Goal: Feedback & Contribution: Leave review/rating

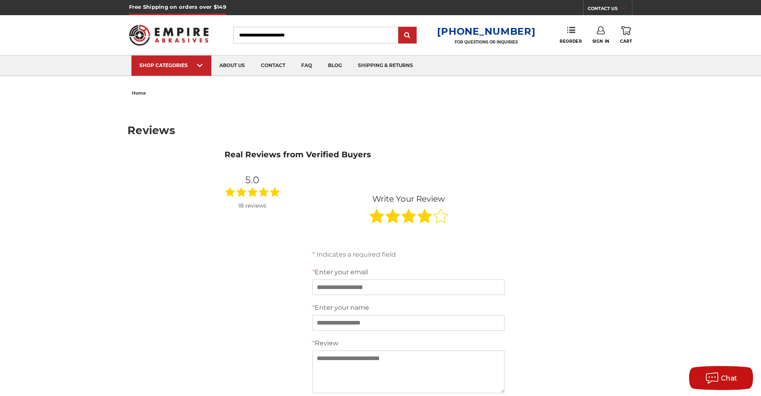
click at [163, 29] on img at bounding box center [169, 35] width 80 height 31
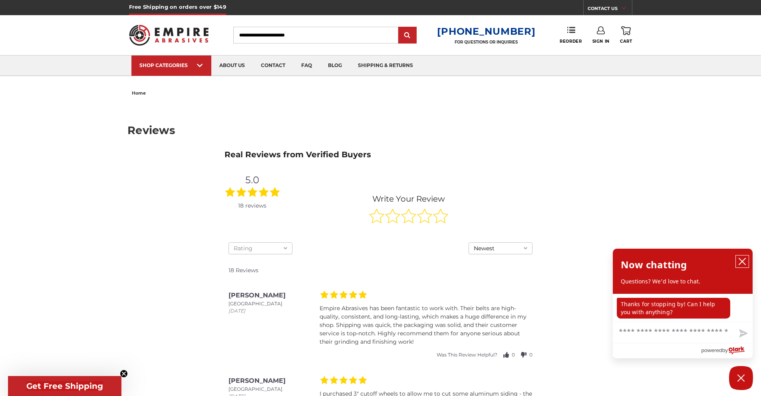
click at [743, 260] on icon "close chatbox" at bounding box center [742, 261] width 6 height 6
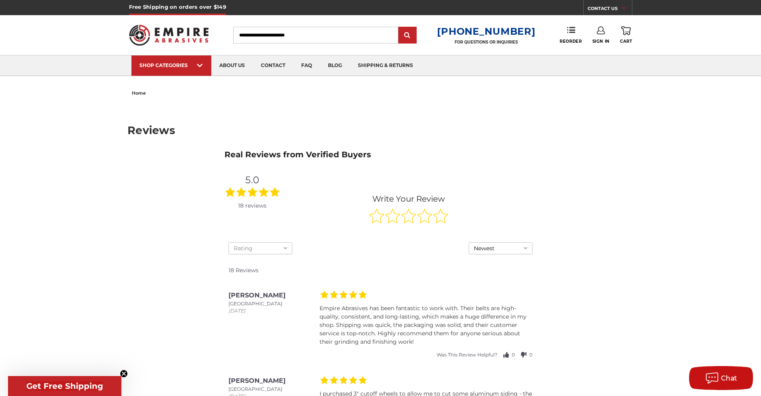
click at [443, 220] on icon at bounding box center [440, 216] width 14 height 14
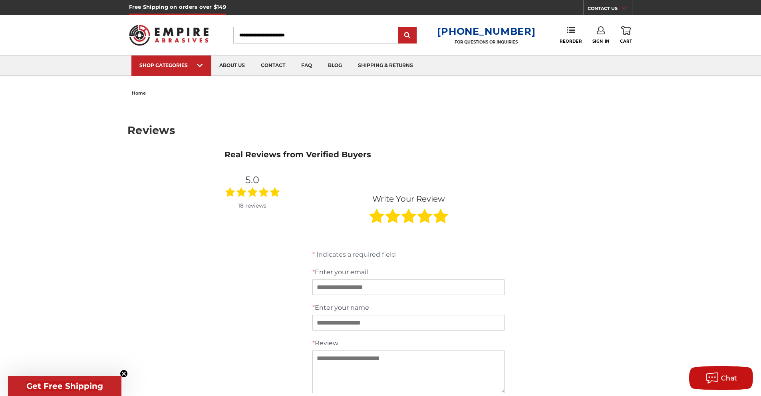
drag, startPoint x: 598, startPoint y: 191, endPoint x: 441, endPoint y: 208, distance: 157.8
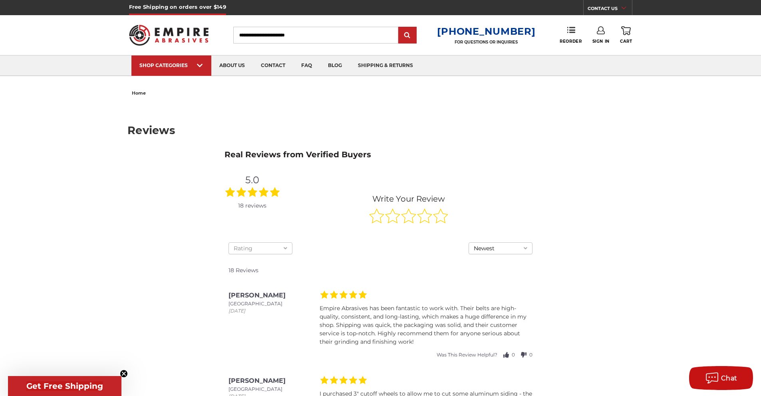
drag, startPoint x: 344, startPoint y: 155, endPoint x: 339, endPoint y: 155, distance: 4.8
click at [339, 155] on div "Real Reviews from Verified Buyers" at bounding box center [297, 154] width 163 height 20
